Goal: Subscribe to service/newsletter

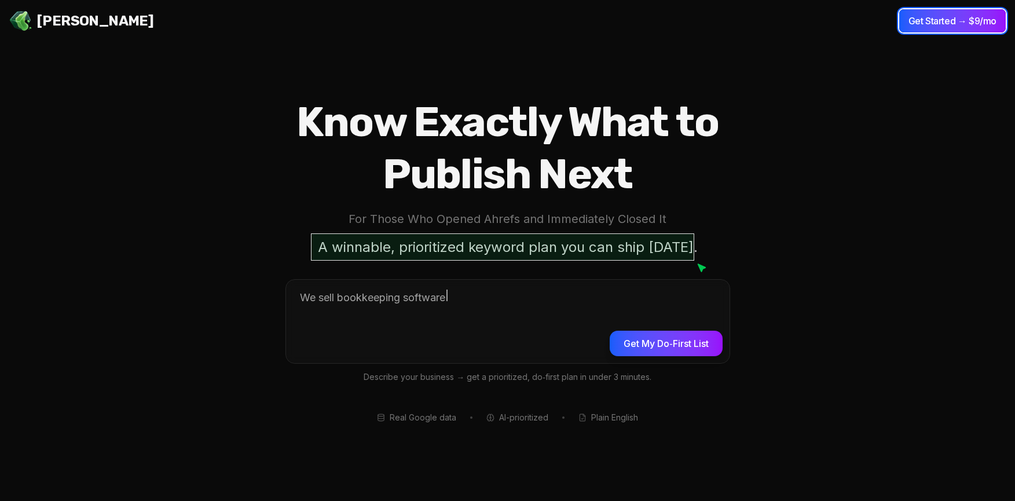
click at [958, 13] on button "Get Started → $9/mo" at bounding box center [952, 20] width 107 height 23
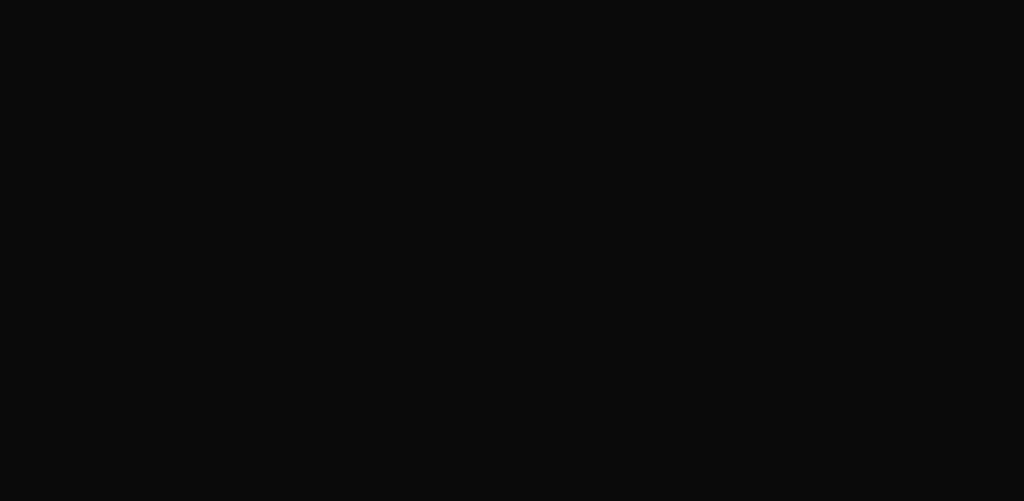
click at [954, 21] on div at bounding box center [512, 250] width 1024 height 501
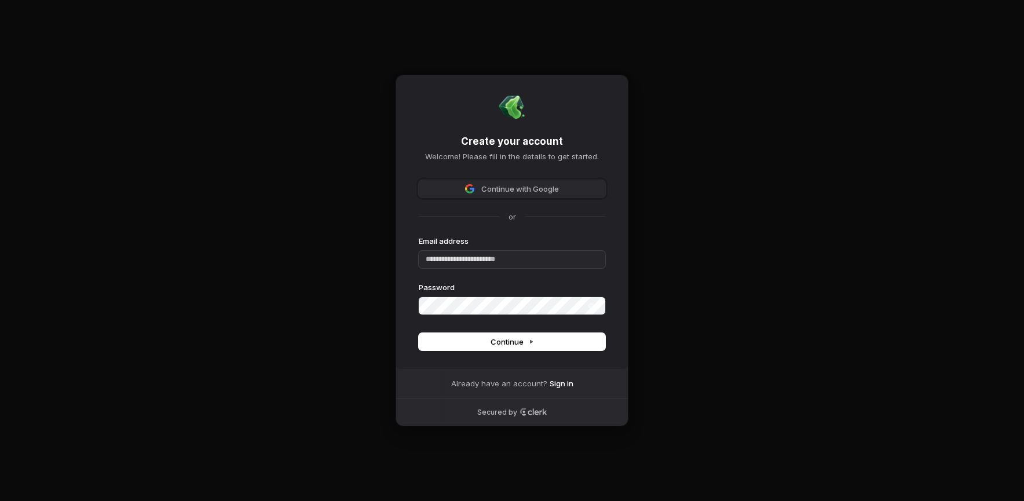
click at [533, 194] on button "Continue with Google" at bounding box center [512, 188] width 186 height 17
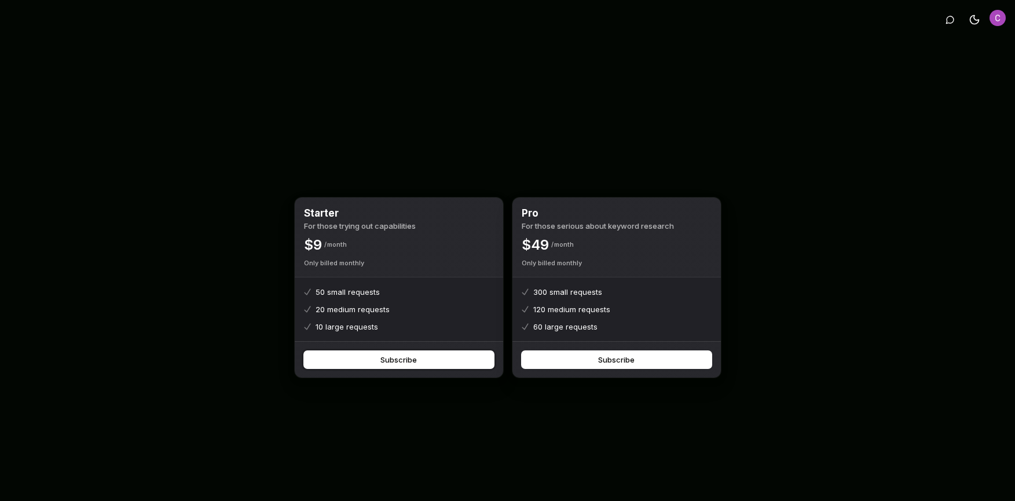
click at [437, 358] on button "Subscribe" at bounding box center [399, 359] width 190 height 17
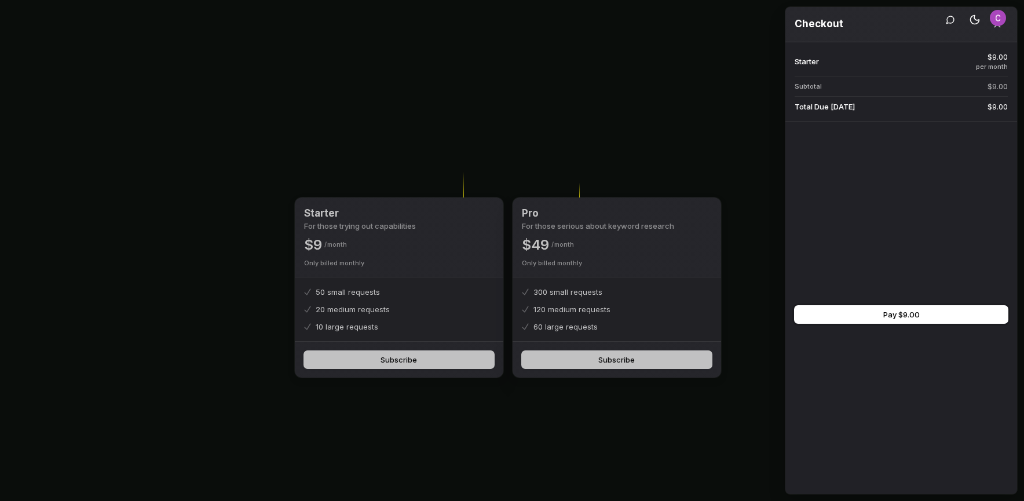
click at [920, 317] on button "Pay $9.00" at bounding box center [900, 314] width 213 height 17
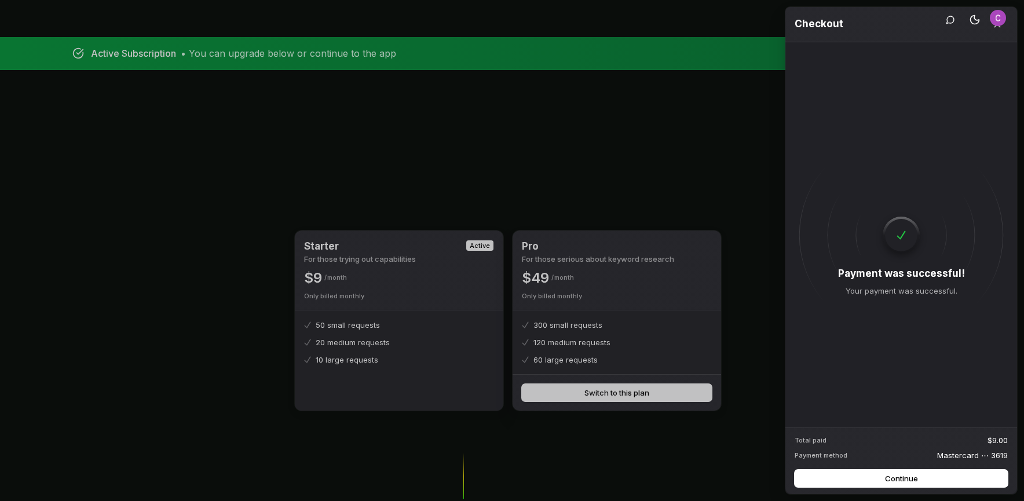
drag, startPoint x: 959, startPoint y: 475, endPoint x: 1006, endPoint y: 327, distance: 155.6
click at [1006, 327] on span "Payment was successful! Your payment was successful." at bounding box center [901, 235] width 232 height 232
click at [919, 482] on button "Continue" at bounding box center [900, 478] width 213 height 17
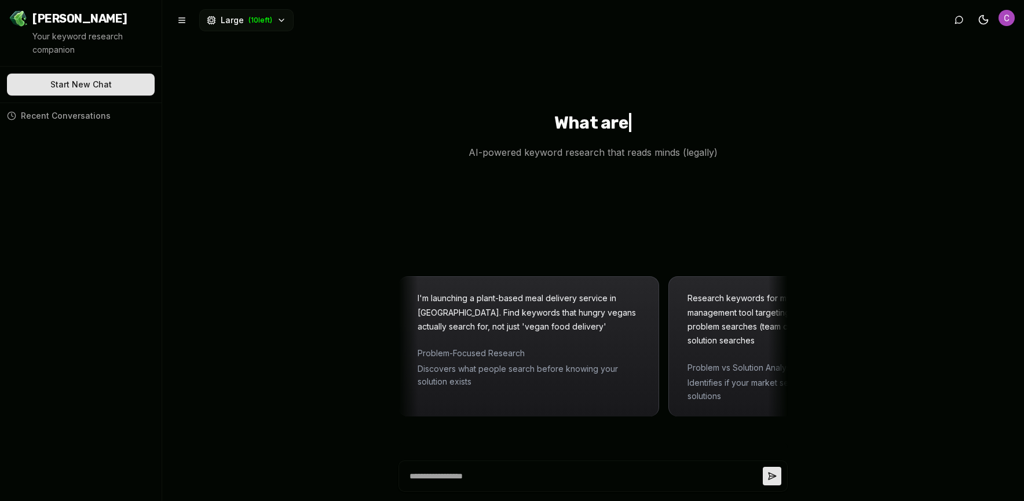
type textarea "*"
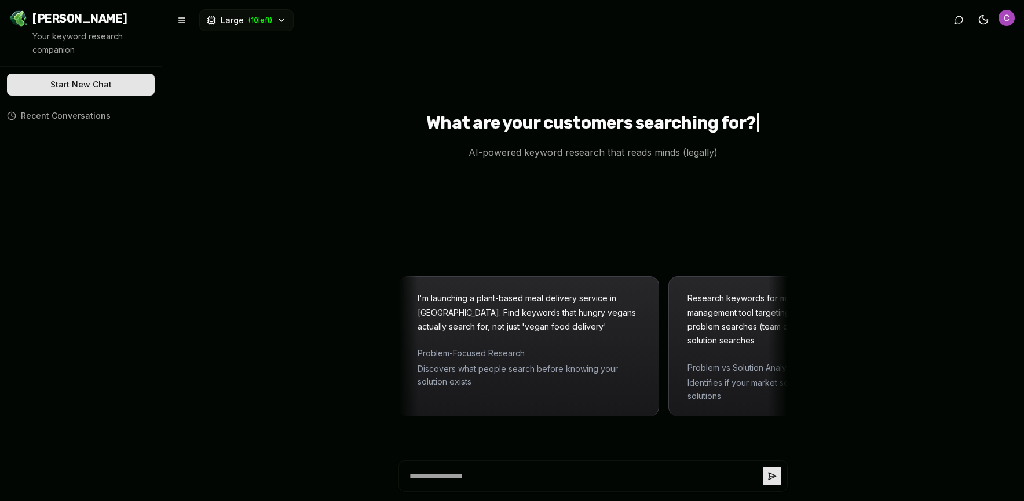
click at [824, 382] on div "What are your customers searching for? | AI-powered keyword research that reads…" at bounding box center [593, 250] width 862 height 501
